Goal: Information Seeking & Learning: Learn about a topic

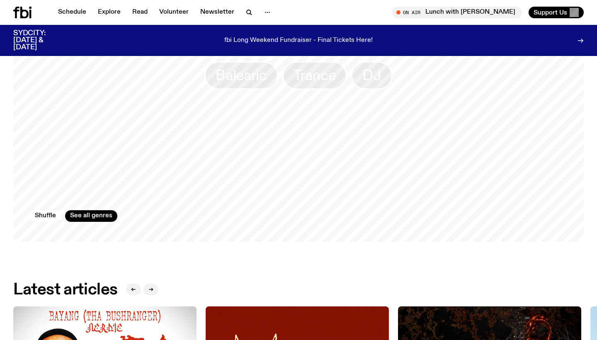
scroll to position [735, 0]
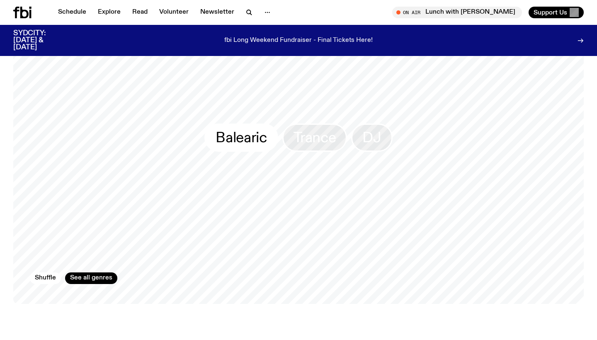
click at [245, 135] on span "Balearic" at bounding box center [240, 138] width 51 height 16
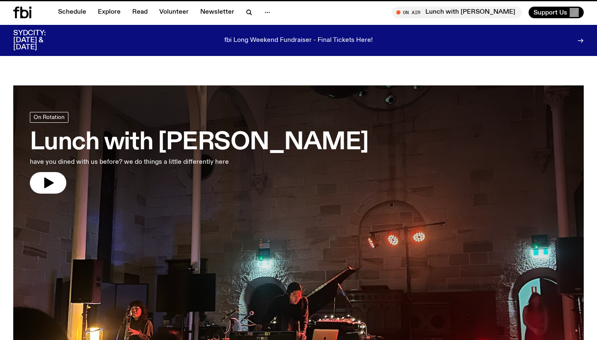
scroll to position [735, 0]
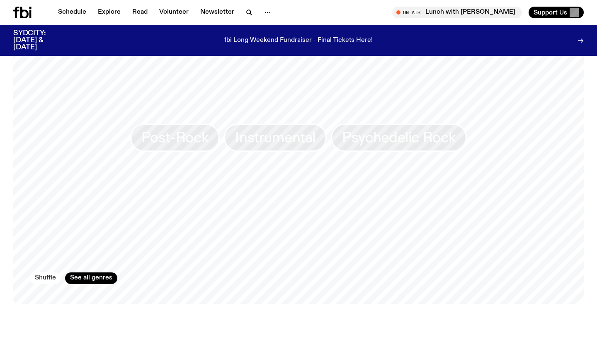
click at [51, 272] on button "Shuffle" at bounding box center [45, 278] width 31 height 12
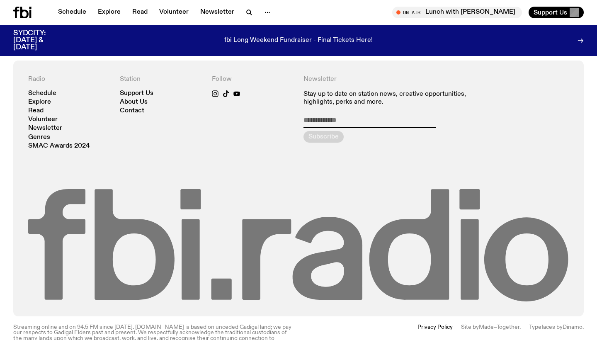
scroll to position [1787, 0]
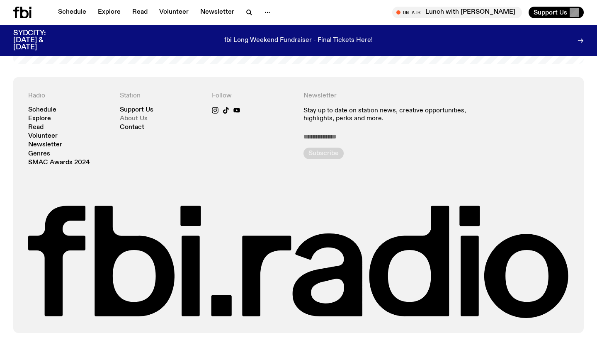
click at [135, 116] on link "About Us" at bounding box center [134, 119] width 28 height 6
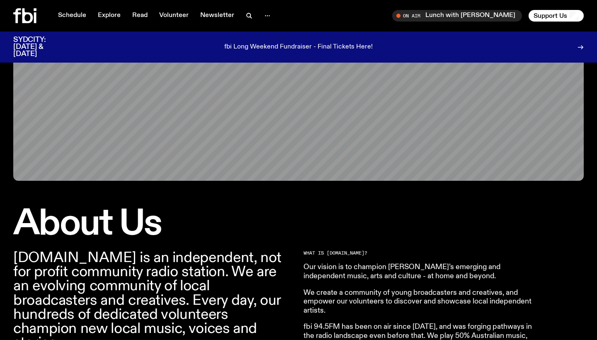
scroll to position [305, 0]
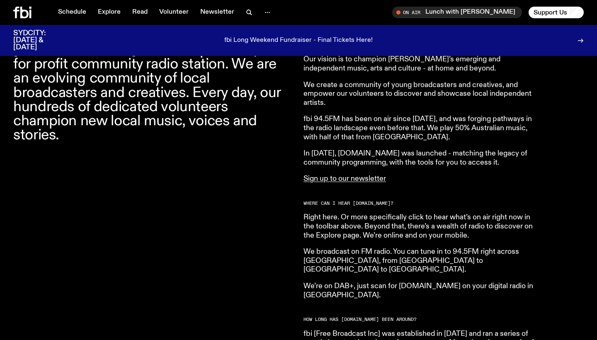
click at [357, 153] on p "In [DATE], [DOMAIN_NAME] was launched - matching the legacy of community progra…" at bounding box center [422, 158] width 239 height 18
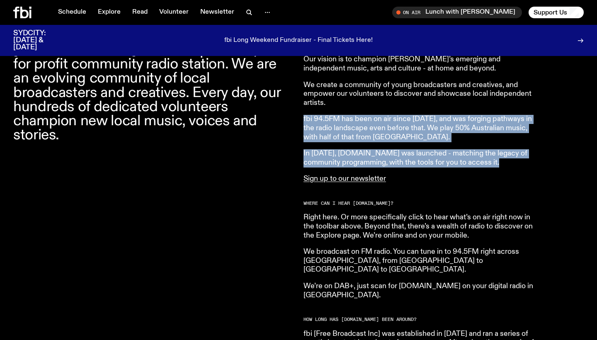
drag, startPoint x: 357, startPoint y: 153, endPoint x: 357, endPoint y: 122, distance: 31.5
click at [357, 122] on p "fbi 94.5FM has been on air since [DATE], and was forging pathways in the radio …" at bounding box center [422, 128] width 239 height 27
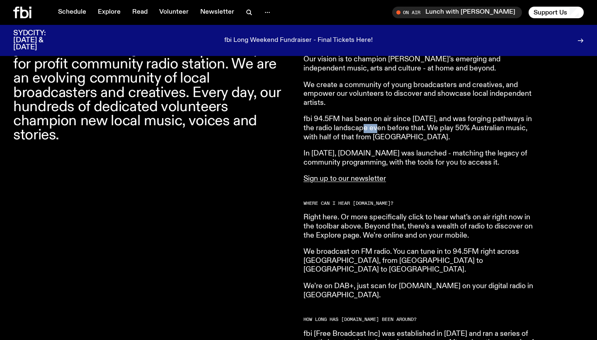
click at [357, 122] on p "fbi 94.5FM has been on air since [DATE], and was forging pathways in the radio …" at bounding box center [422, 128] width 239 height 27
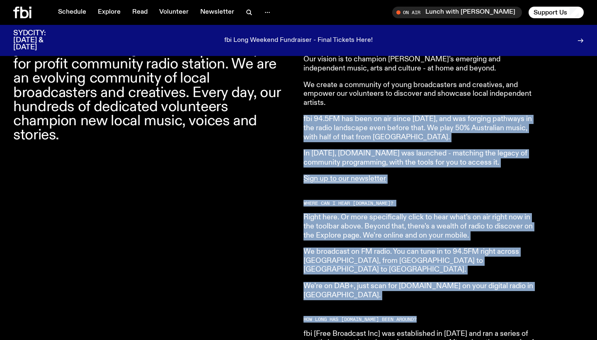
drag, startPoint x: 357, startPoint y: 122, endPoint x: 358, endPoint y: 278, distance: 156.6
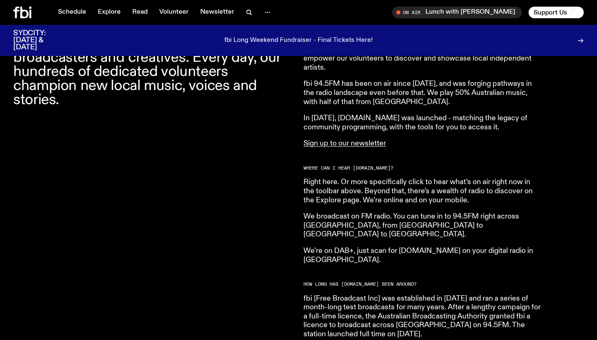
scroll to position [341, 0]
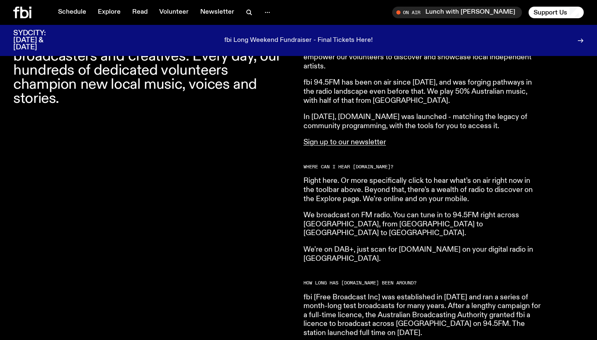
click at [341, 245] on article "What is [DOMAIN_NAME]? Our vision is to champion Sydney’s emerging and independ…" at bounding box center [422, 325] width 239 height 637
click at [341, 245] on p "We’re on DAB+, just scan for [DOMAIN_NAME] on your digital radio in [GEOGRAPHIC…" at bounding box center [422, 254] width 239 height 18
click at [342, 245] on p "We’re on DAB+, just scan for [DOMAIN_NAME] on your digital radio in [GEOGRAPHIC…" at bounding box center [422, 254] width 239 height 18
drag, startPoint x: 342, startPoint y: 236, endPoint x: 349, endPoint y: 236, distance: 7.5
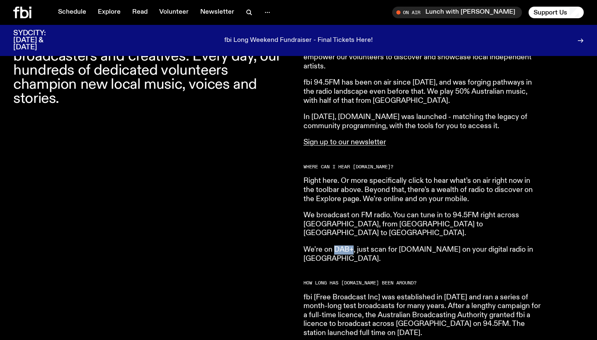
click at [349, 245] on p "We’re on DAB+, just scan for [DOMAIN_NAME] on your digital radio in [GEOGRAPHIC…" at bounding box center [422, 254] width 239 height 18
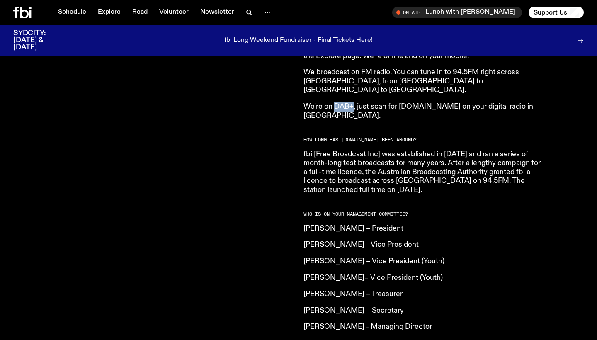
scroll to position [484, 0]
click at [427, 155] on p "fbi [Free Broadcast Inc] was established in [DATE] and ran a series of month-lo…" at bounding box center [422, 172] width 239 height 45
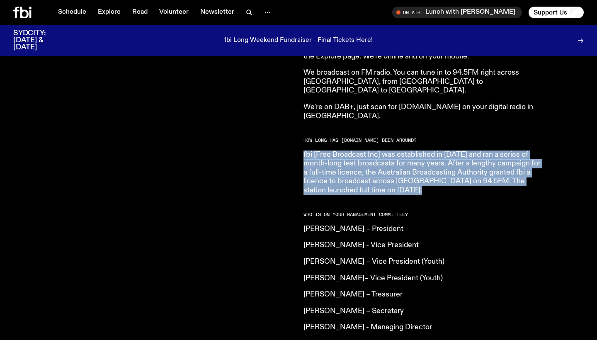
click at [427, 155] on p "fbi [Free Broadcast Inc] was established in [DATE] and ran a series of month-lo…" at bounding box center [422, 172] width 239 height 45
